Goal: Transaction & Acquisition: Purchase product/service

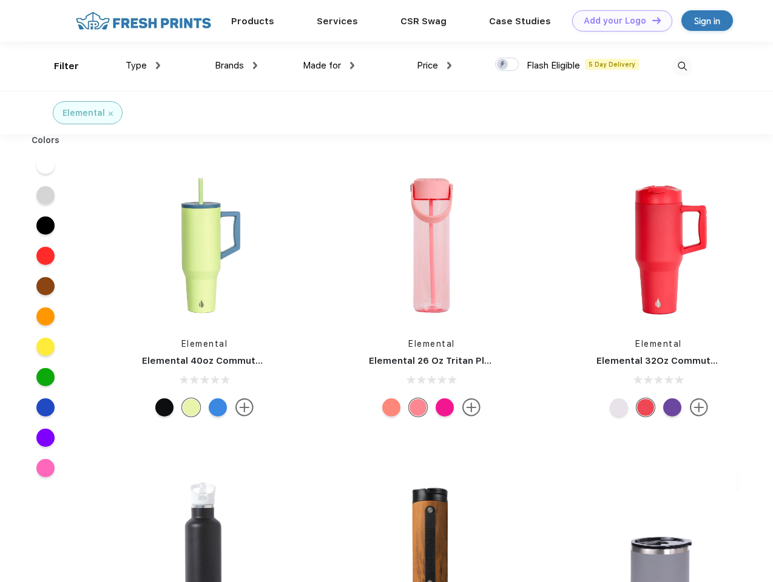
click at [617, 21] on link "Add your Logo Design Tool" at bounding box center [622, 20] width 100 height 21
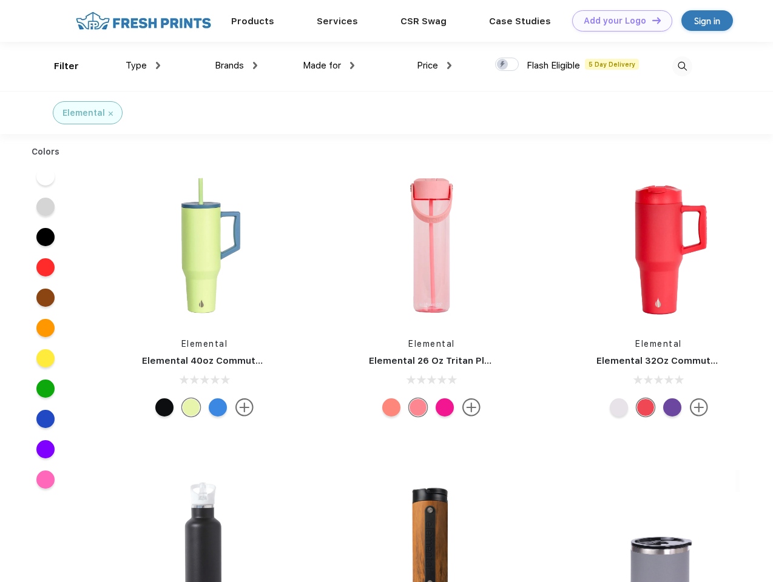
click at [0, 0] on div "Design Tool" at bounding box center [0, 0] width 0 height 0
click at [651, 20] on link "Add your Logo Design Tool" at bounding box center [622, 20] width 100 height 21
click at [58, 66] on div "Filter" at bounding box center [66, 66] width 25 height 14
click at [143, 65] on span "Type" at bounding box center [136, 65] width 21 height 11
click at [236, 65] on span "Brands" at bounding box center [229, 65] width 29 height 11
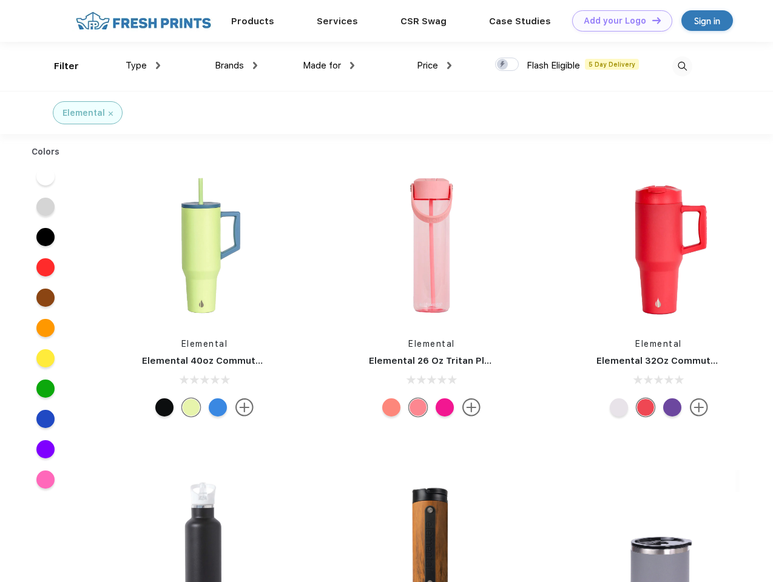
click at [329, 65] on span "Made for" at bounding box center [322, 65] width 38 height 11
click at [434, 65] on span "Price" at bounding box center [427, 65] width 21 height 11
click at [507, 65] on div at bounding box center [507, 64] width 24 height 13
click at [503, 65] on input "checkbox" at bounding box center [499, 61] width 8 height 8
click at [682, 66] on img at bounding box center [682, 66] width 20 height 20
